Goal: Find contact information: Find contact information

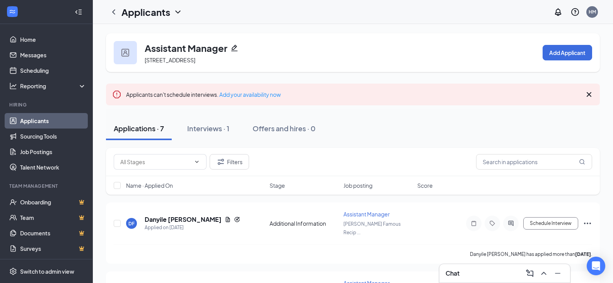
click at [34, 119] on link "Applicants" at bounding box center [53, 120] width 66 height 15
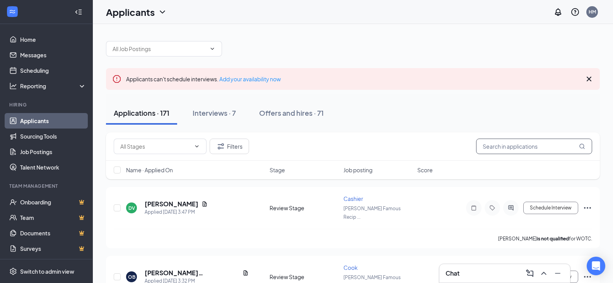
click at [531, 151] on input "text" at bounding box center [534, 146] width 116 height 15
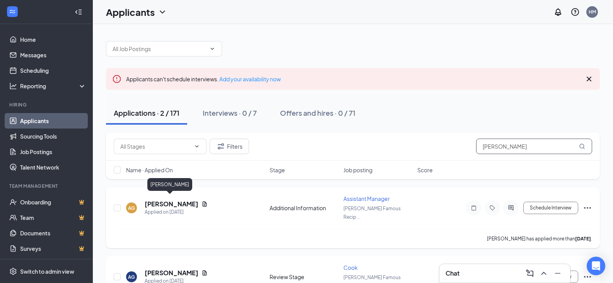
type input "[PERSON_NAME]"
click at [178, 200] on h5 "[PERSON_NAME]" at bounding box center [172, 204] width 54 height 9
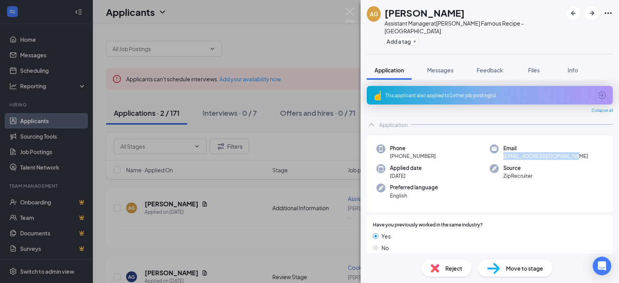
drag, startPoint x: 557, startPoint y: 151, endPoint x: 496, endPoint y: 152, distance: 60.8
click at [496, 152] on div "Phone [PHONE_NUMBER] Email [EMAIL_ADDRESS][DOMAIN_NAME] Applied date [DATE] Sou…" at bounding box center [490, 173] width 246 height 77
copy span "[EMAIL_ADDRESS][DOMAIN_NAME]"
